Goal: Task Accomplishment & Management: Use online tool/utility

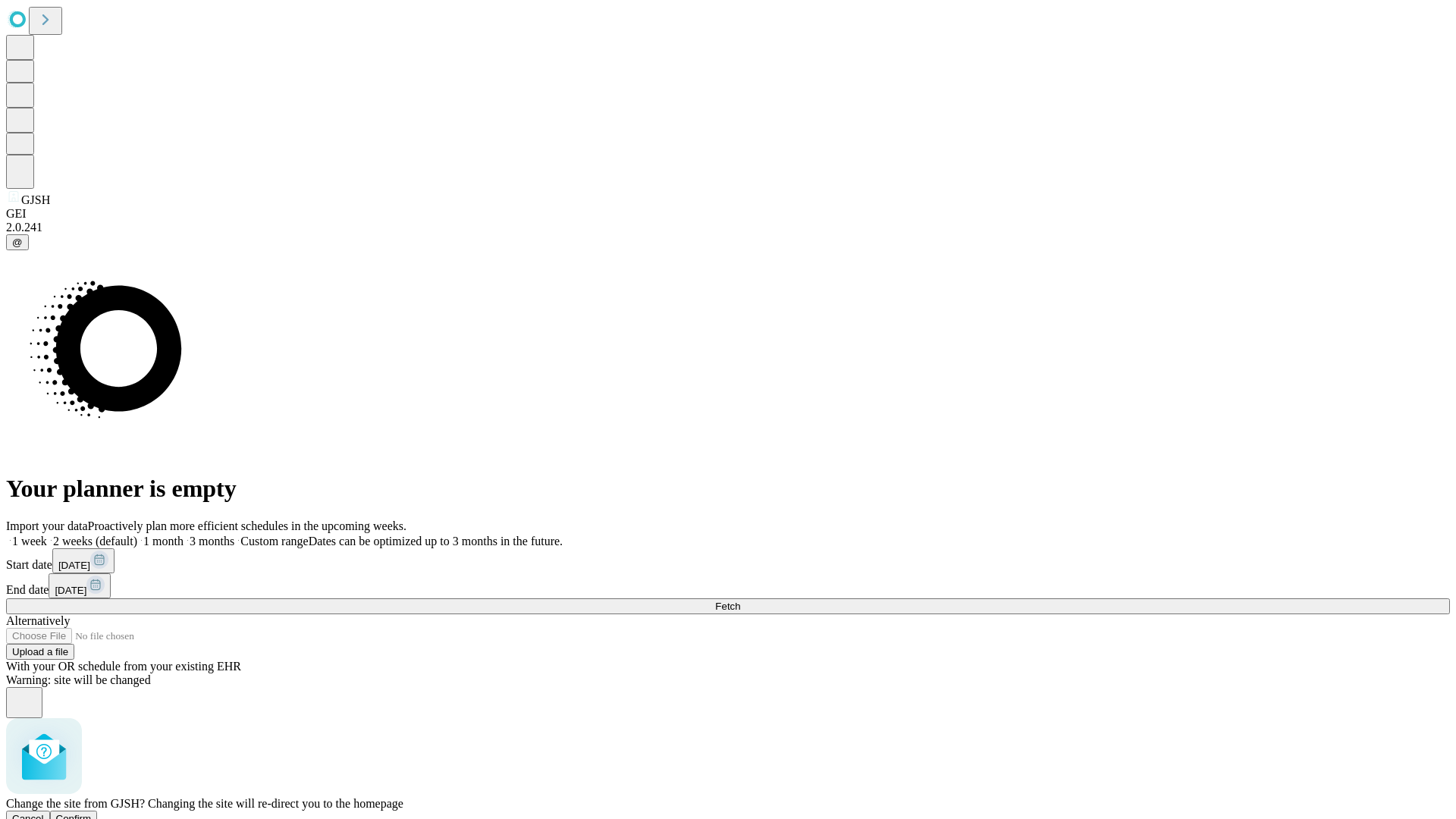
click at [91, 813] on span "Confirm" at bounding box center [73, 819] width 35 height 11
click at [47, 535] on label "1 week" at bounding box center [26, 542] width 41 height 13
click at [740, 601] on span "Fetch" at bounding box center [727, 606] width 25 height 11
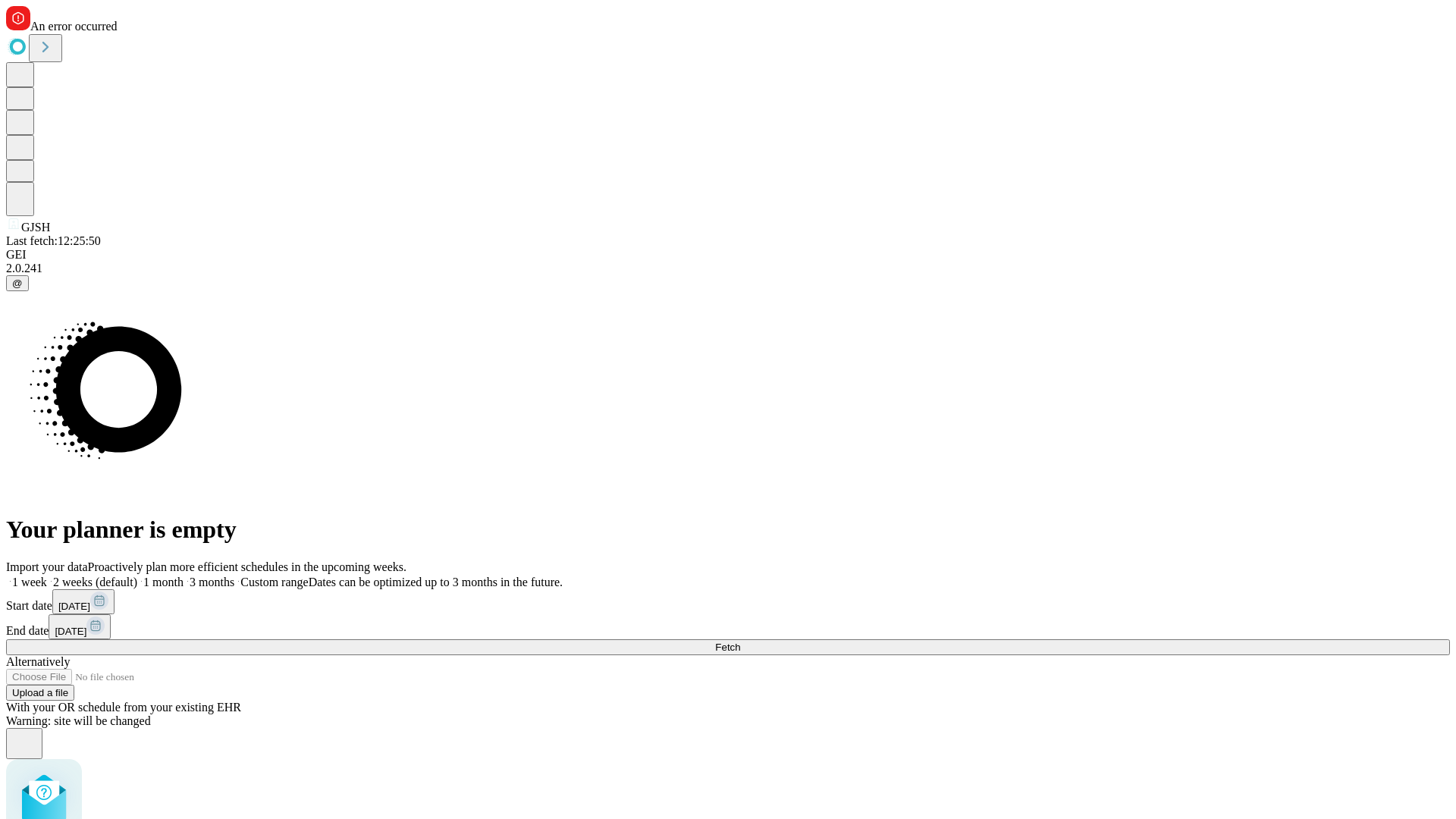
click at [47, 576] on label "1 week" at bounding box center [26, 583] width 41 height 13
click at [740, 642] on span "Fetch" at bounding box center [727, 647] width 25 height 11
click at [47, 576] on label "1 week" at bounding box center [26, 583] width 41 height 13
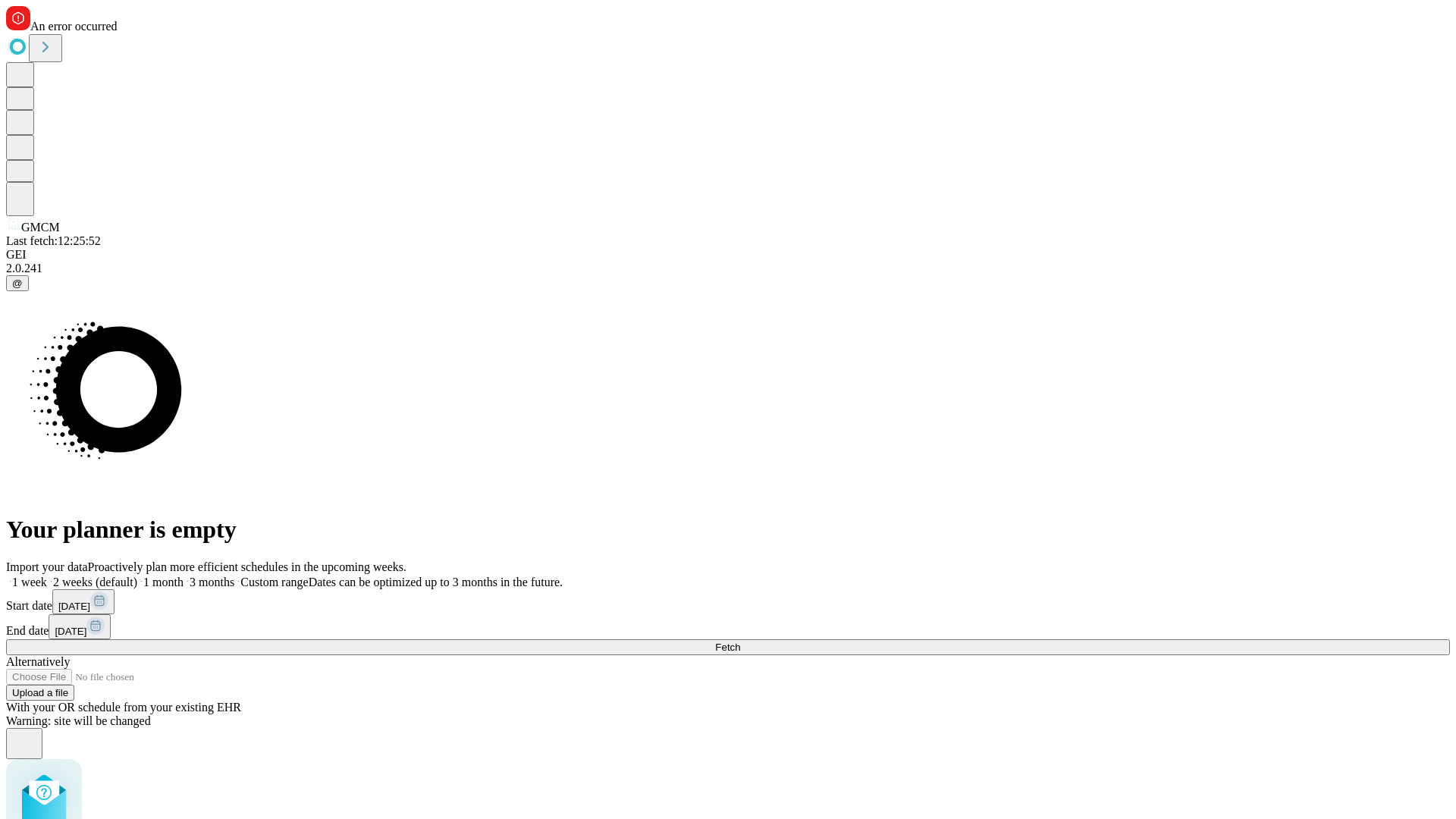
click at [740, 642] on span "Fetch" at bounding box center [727, 647] width 25 height 11
click at [47, 576] on label "1 week" at bounding box center [26, 583] width 41 height 13
click at [740, 642] on span "Fetch" at bounding box center [727, 647] width 25 height 11
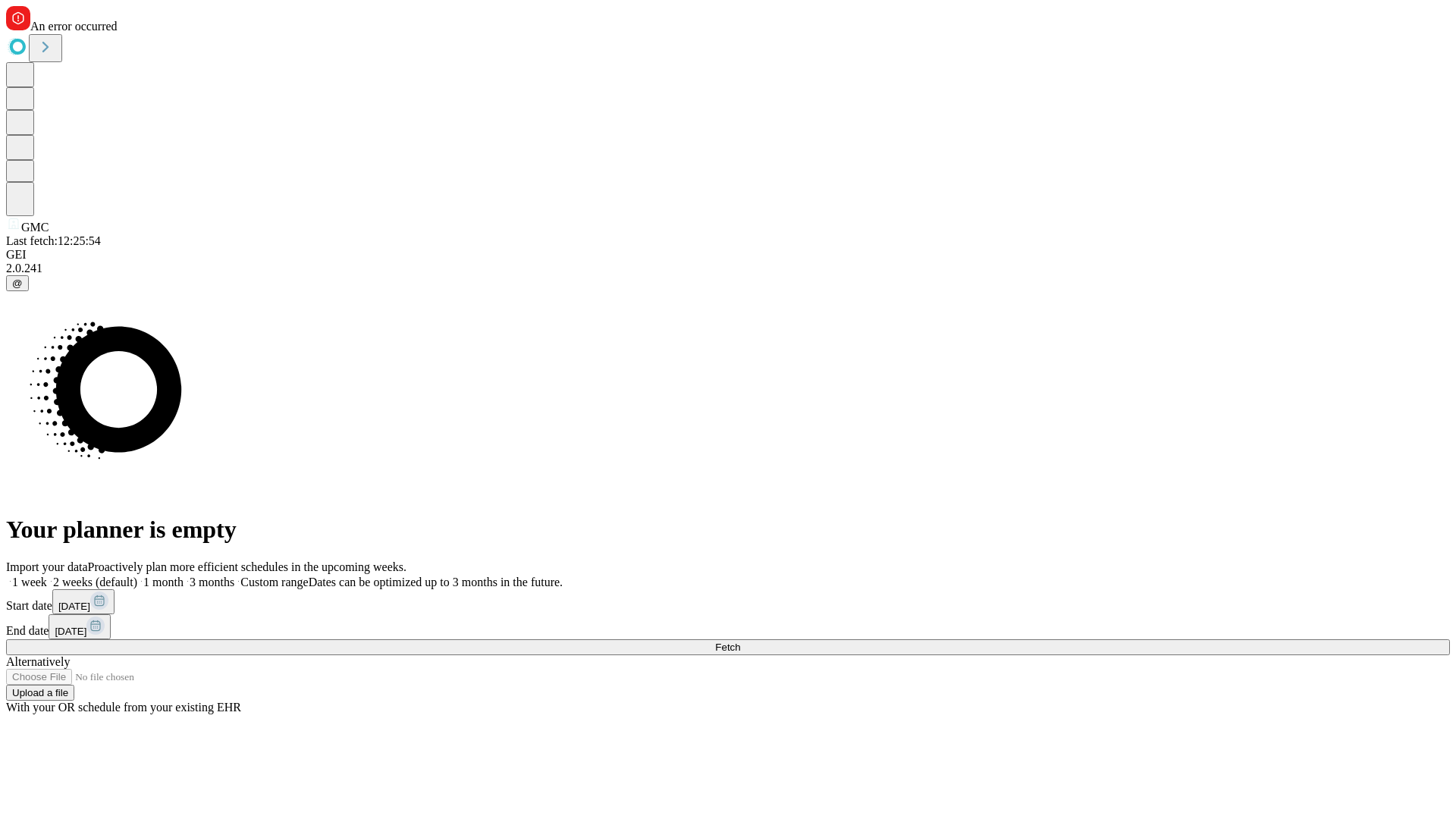
click at [47, 576] on label "1 week" at bounding box center [26, 583] width 41 height 13
click at [740, 642] on span "Fetch" at bounding box center [727, 647] width 25 height 11
click at [47, 576] on label "1 week" at bounding box center [26, 583] width 41 height 13
click at [740, 642] on span "Fetch" at bounding box center [727, 647] width 25 height 11
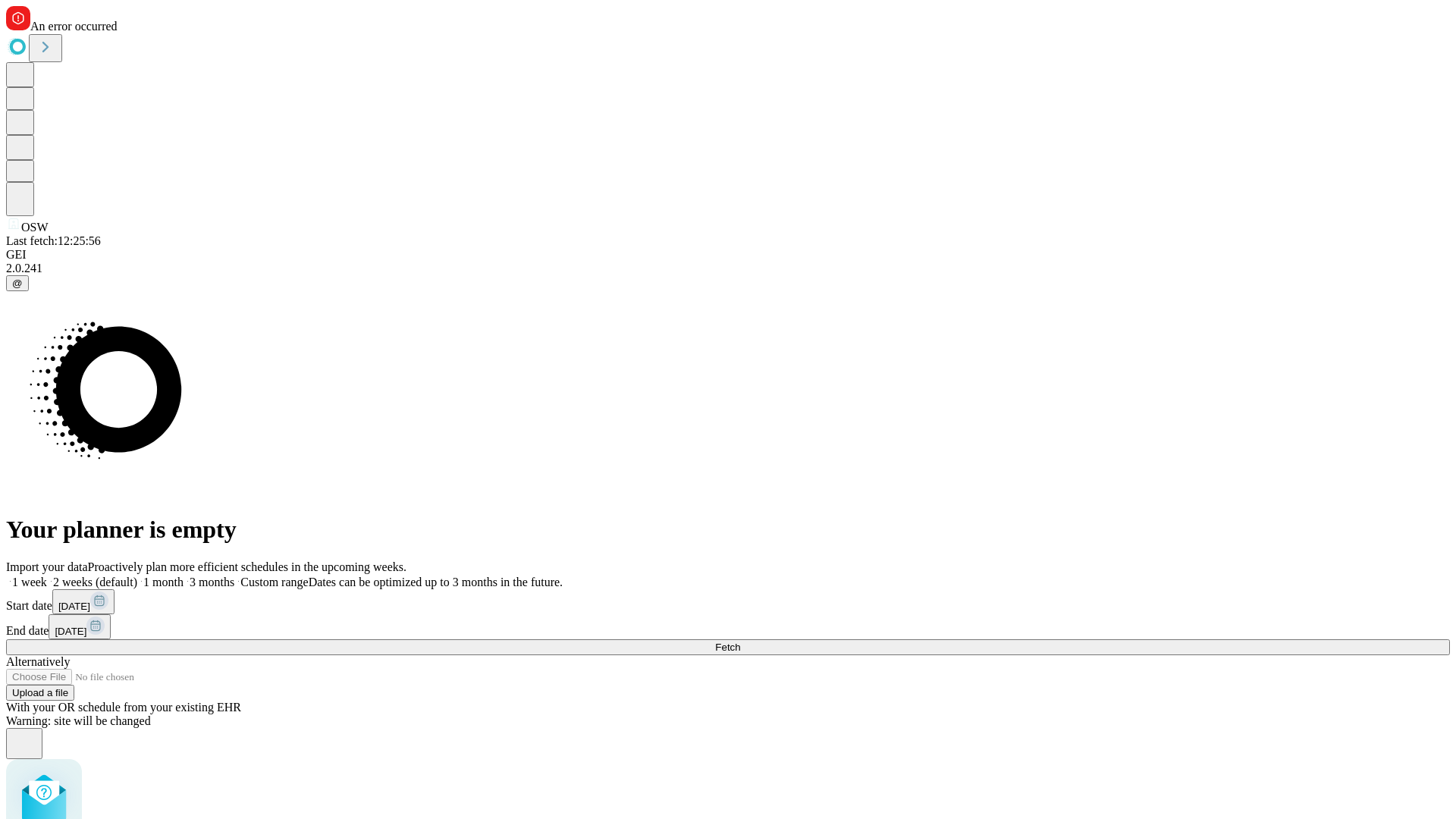
click at [47, 576] on label "1 week" at bounding box center [26, 583] width 41 height 13
click at [740, 642] on span "Fetch" at bounding box center [727, 647] width 25 height 11
click at [47, 576] on label "1 week" at bounding box center [26, 583] width 41 height 13
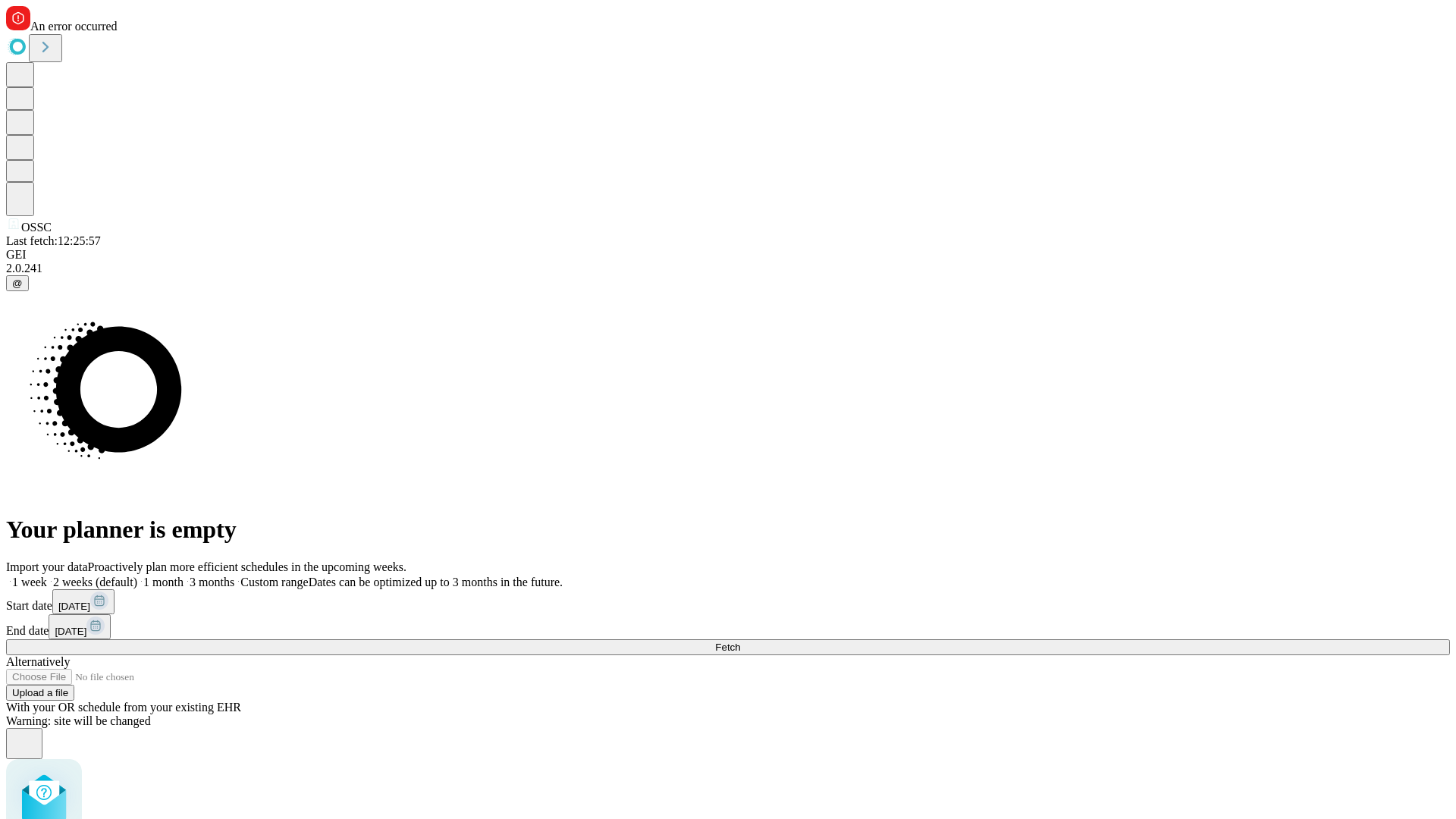
click at [740, 642] on span "Fetch" at bounding box center [727, 647] width 25 height 11
